Goal: Task Accomplishment & Management: Manage account settings

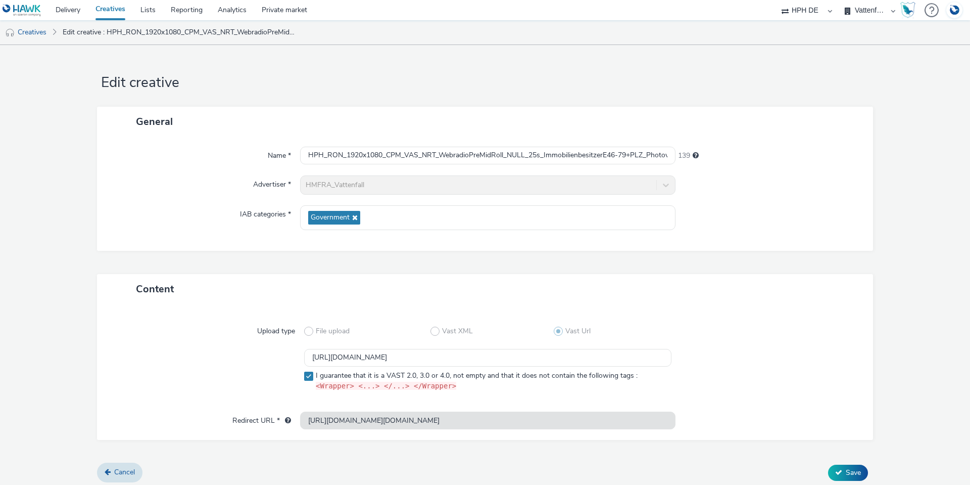
select select "3accb258-2b8e-4def-9b79-8de5f579532c"
select select "524f9a1d-b733-413f-91db-710ee3173a22"
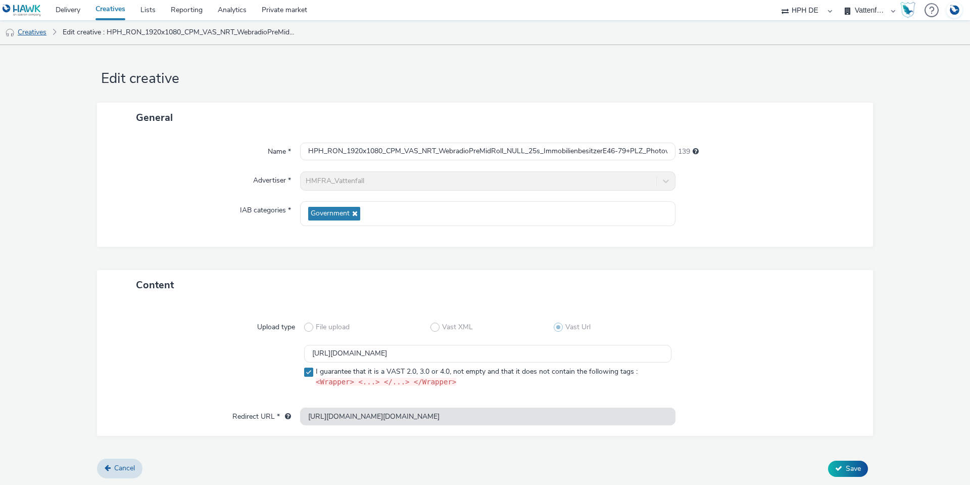
click at [35, 31] on link "Creatives" at bounding box center [26, 32] width 52 height 24
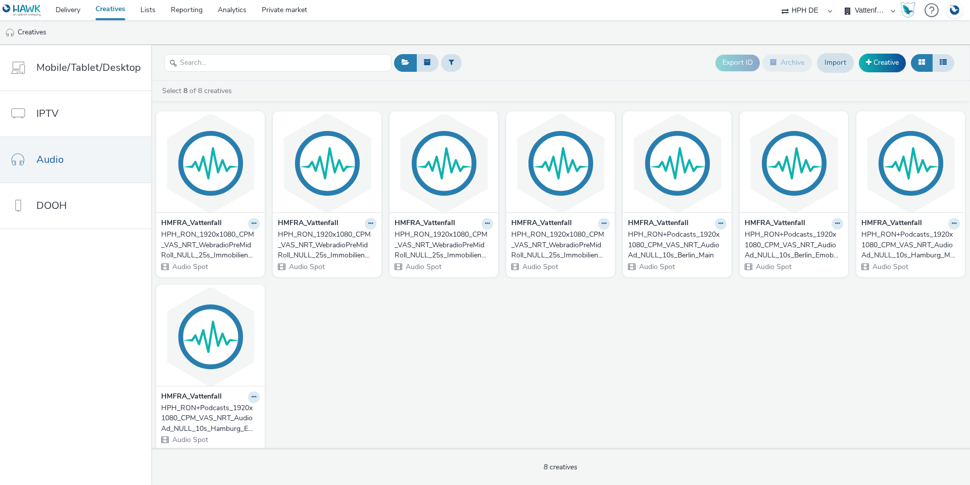
click at [953, 13] on img at bounding box center [954, 10] width 15 height 17
click at [906, 72] on div "Settings" at bounding box center [915, 75] width 83 height 9
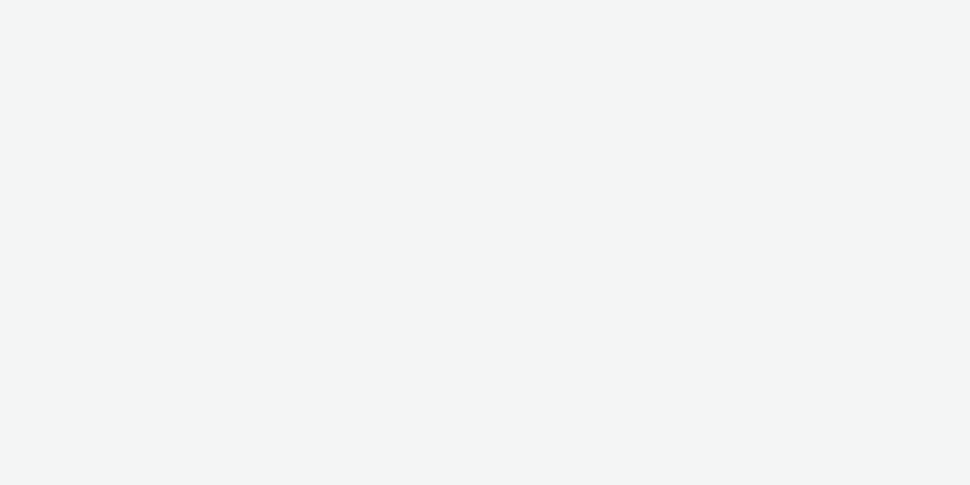
select select "3accb258-2b8e-4def-9b79-8de5f579532c"
select select "524f9a1d-b733-413f-91db-710ee3173a22"
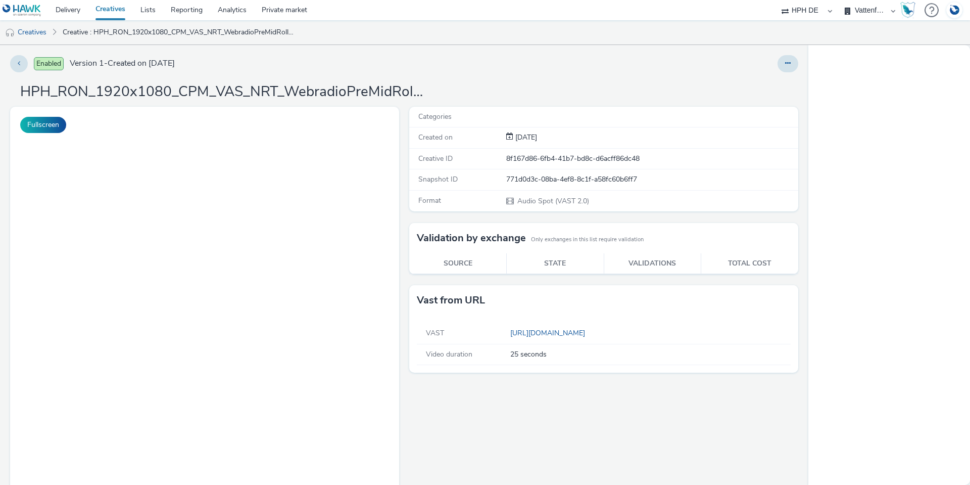
click at [786, 64] on button at bounding box center [788, 63] width 21 height 17
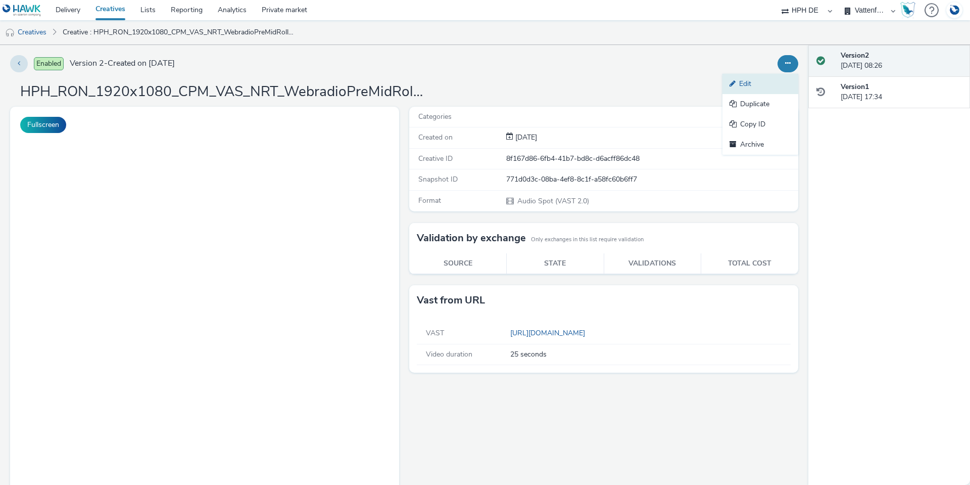
click at [745, 77] on link "Edit" at bounding box center [760, 84] width 76 height 20
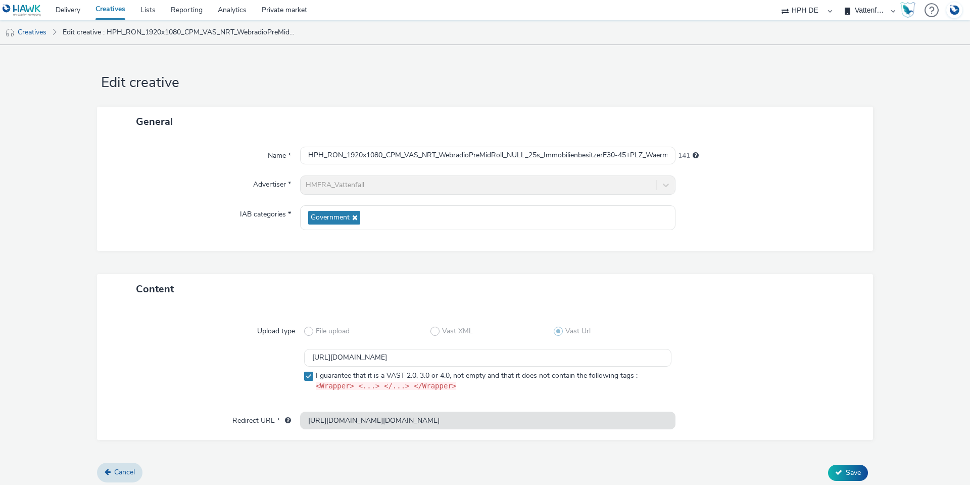
scroll to position [0, 1695]
click at [837, 423] on div "Redirect URL * https://pagead2.googlesyndication.com/pcs/click?xai=AKAOjsvgmQrI…" at bounding box center [485, 420] width 756 height 18
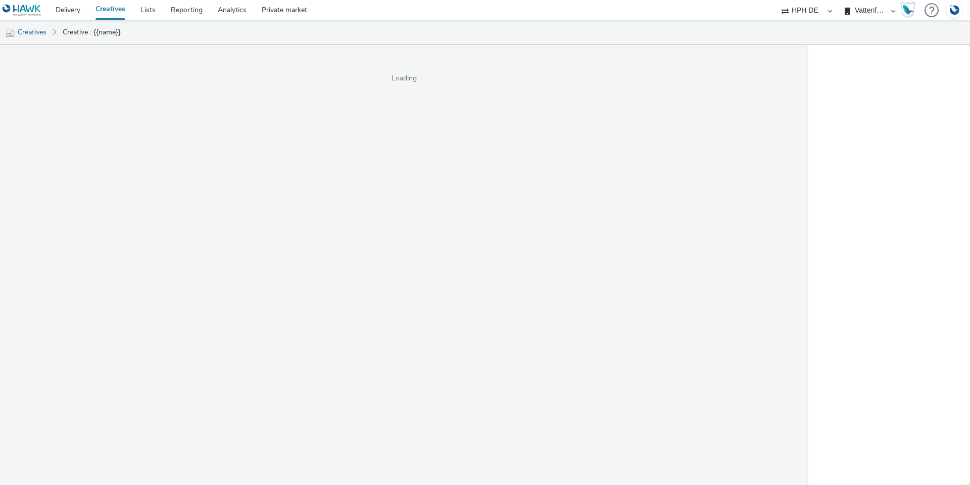
select select "3accb258-2b8e-4def-9b79-8de5f579532c"
select select "524f9a1d-b733-413f-91db-710ee3173a22"
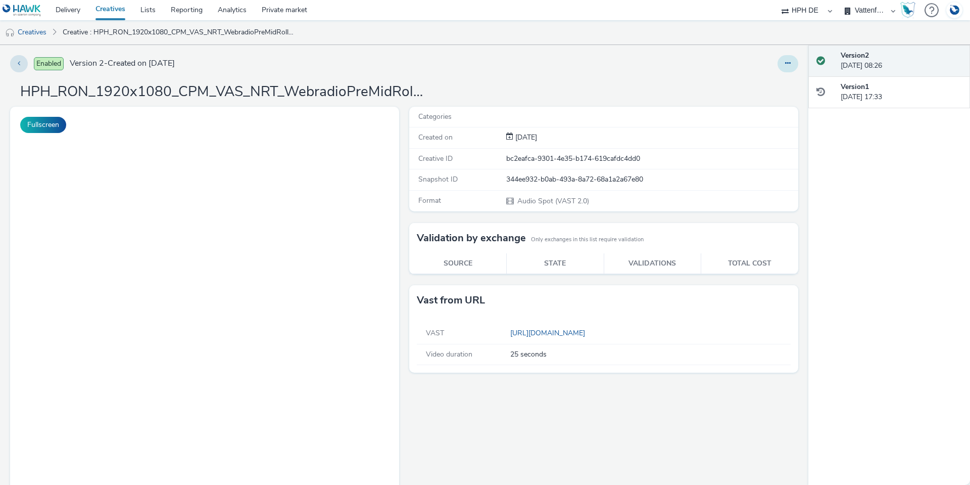
click at [785, 64] on icon at bounding box center [788, 63] width 6 height 7
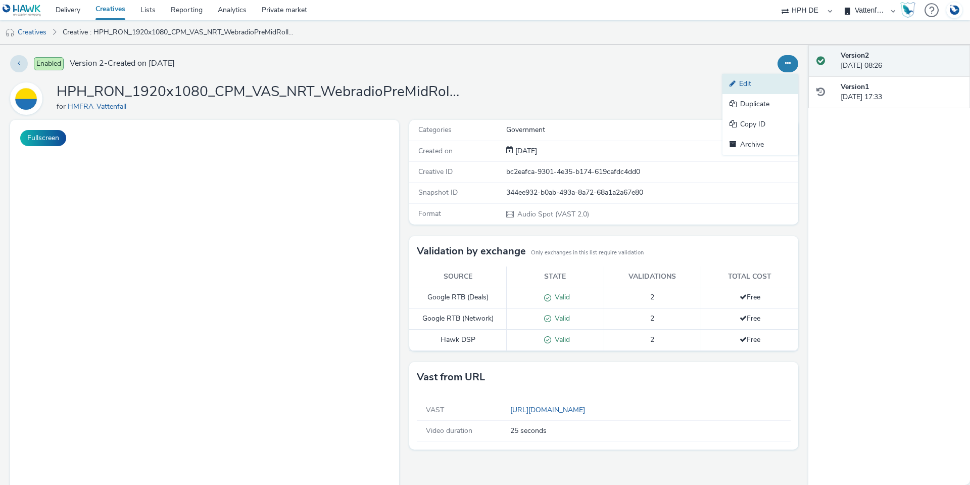
click at [734, 87] on link "Edit" at bounding box center [760, 84] width 76 height 20
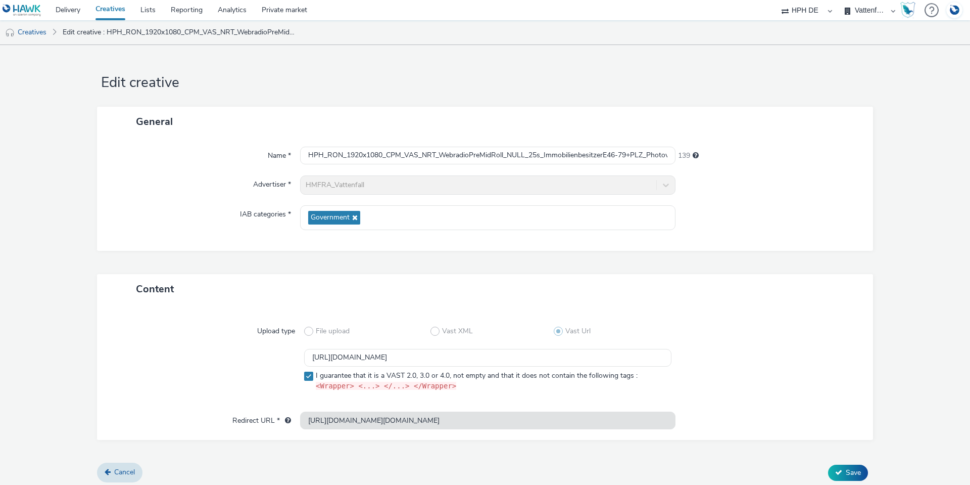
scroll to position [0, 1613]
click at [733, 430] on div "Upload type File upload Vast XML Vast Url https://ad.doubleclick.net/ddm/pfadx/…" at bounding box center [485, 372] width 776 height 136
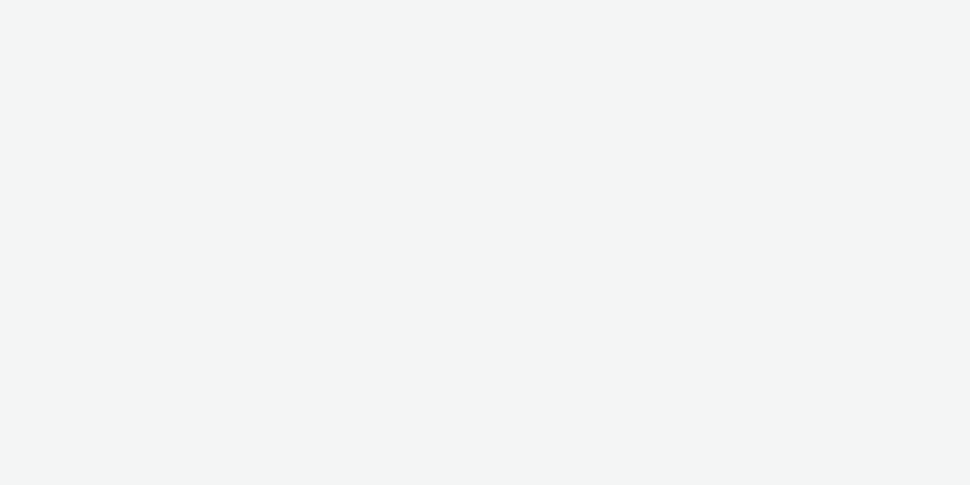
select select "3accb258-2b8e-4def-9b79-8de5f579532c"
select select "524f9a1d-b733-413f-91db-710ee3173a22"
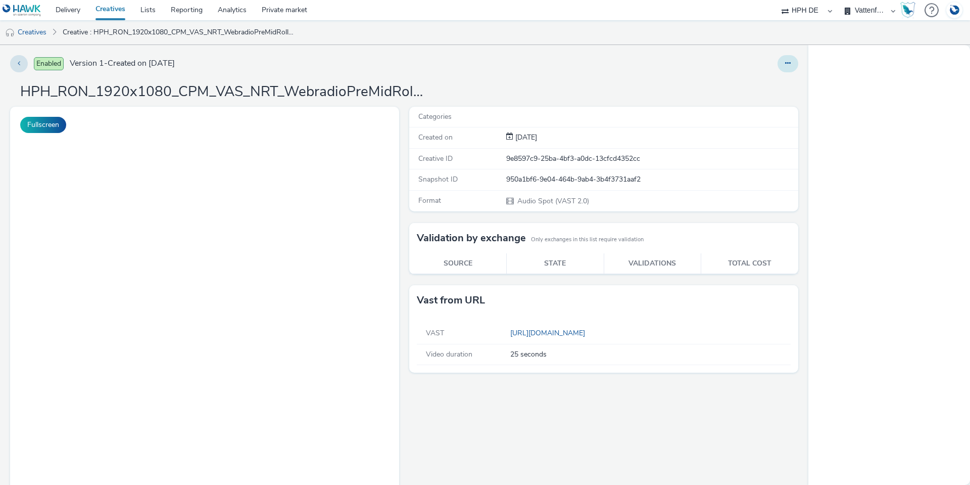
click at [785, 66] on icon at bounding box center [788, 63] width 6 height 7
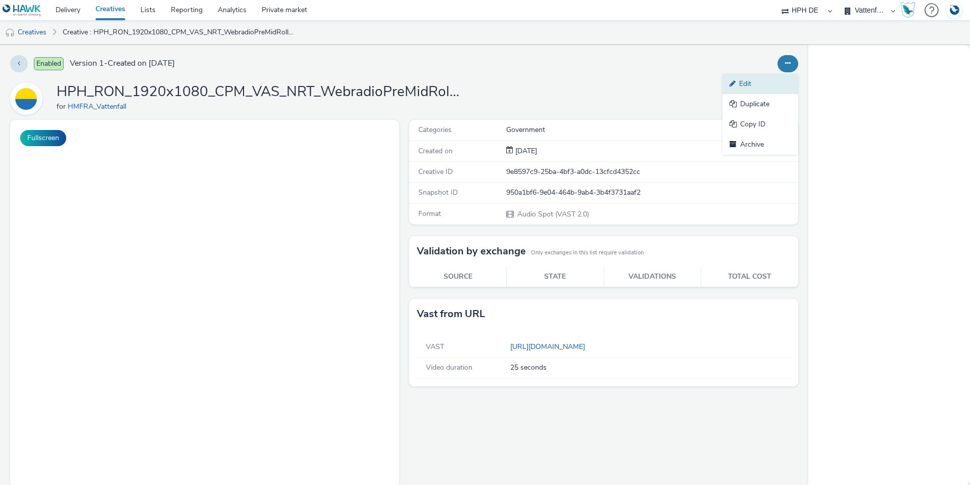
click at [747, 85] on link "Edit" at bounding box center [760, 84] width 76 height 20
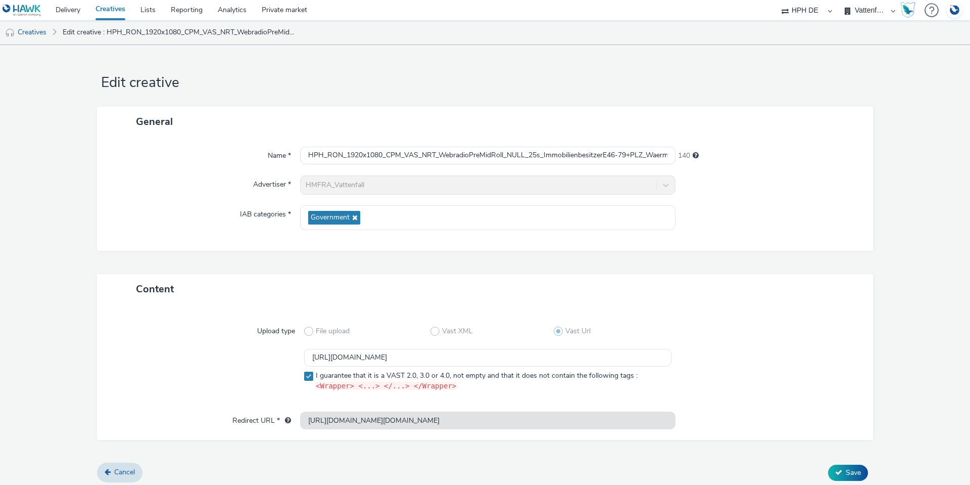
scroll to position [0, 1712]
click at [728, 417] on div "Redirect URL * https://pagead2.googlesyndication.com/pcs/click?xai=AKAOjstKQ3BH…" at bounding box center [485, 420] width 756 height 18
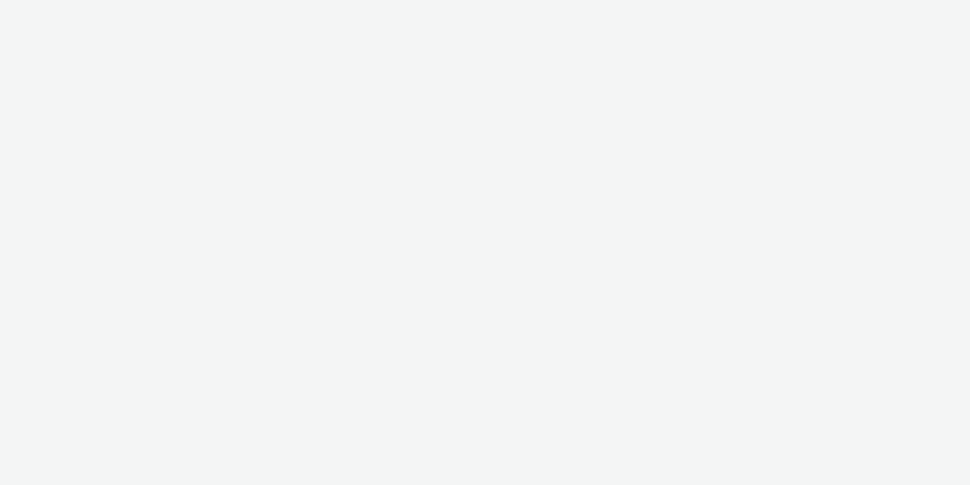
select select "3accb258-2b8e-4def-9b79-8de5f579532c"
select select "524f9a1d-b733-413f-91db-710ee3173a22"
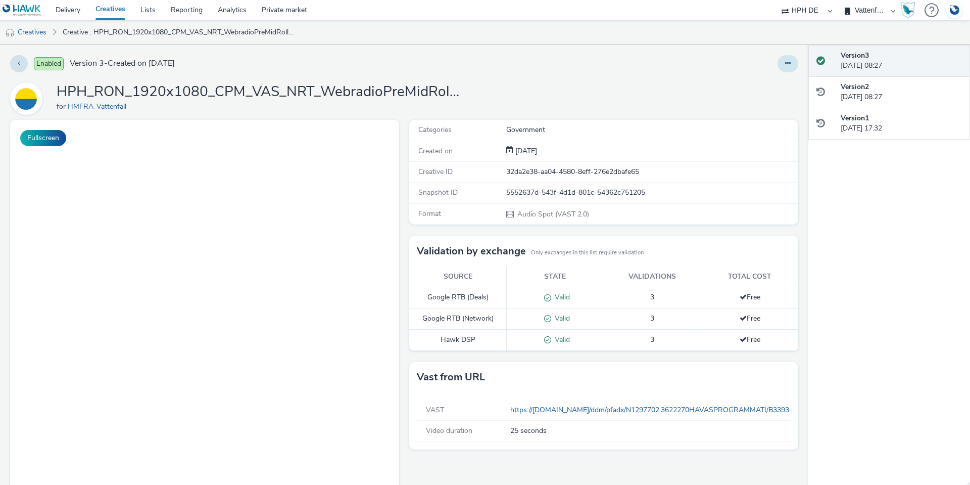
click at [783, 68] on button at bounding box center [788, 63] width 21 height 17
click at [767, 86] on link "Edit" at bounding box center [760, 84] width 76 height 20
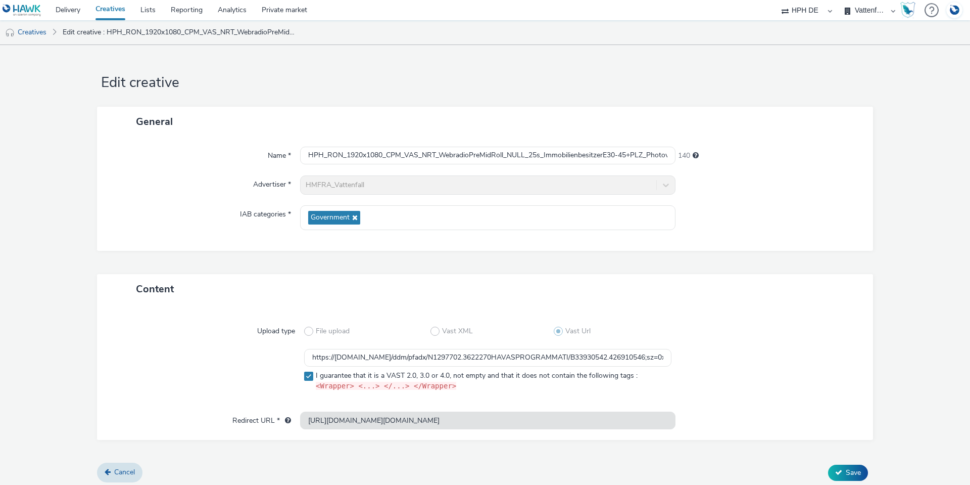
scroll to position [0, 1600]
click at [692, 415] on div "Redirect URL * https://pagead2.googlesyndication.com/pcs/click?xai=AKAOjsuqVvz4…" at bounding box center [485, 420] width 756 height 18
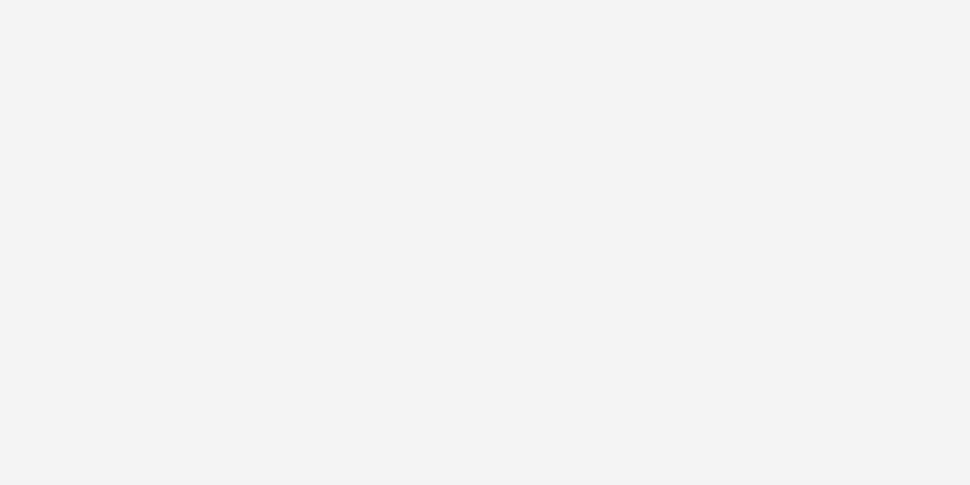
select select "3accb258-2b8e-4def-9b79-8de5f579532c"
select select "524f9a1d-b733-413f-91db-710ee3173a22"
